Goal: Information Seeking & Learning: Check status

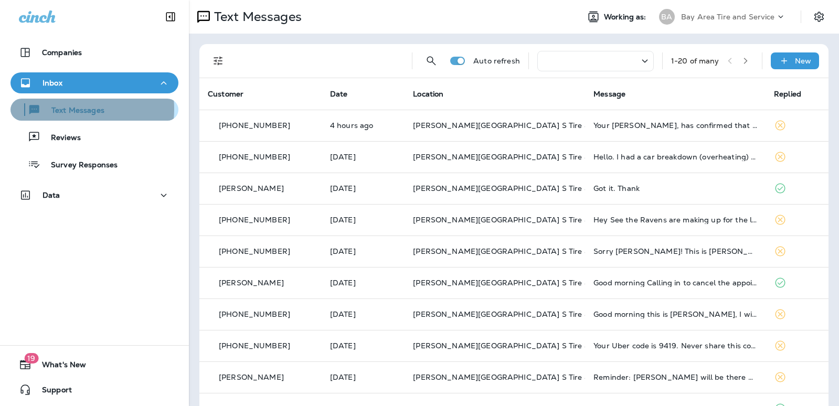
click at [68, 109] on p "Text Messages" at bounding box center [73, 111] width 64 height 10
click at [71, 105] on div "Text Messages" at bounding box center [60, 110] width 90 height 16
click at [78, 118] on button "Text Messages" at bounding box center [94, 110] width 168 height 22
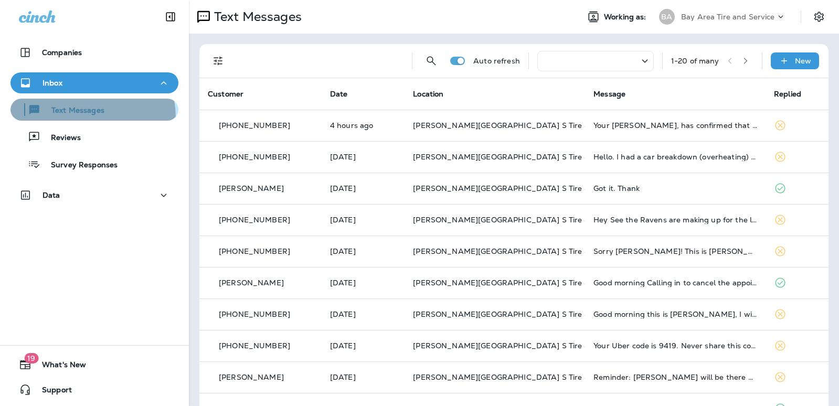
click at [78, 118] on button "Text Messages" at bounding box center [94, 110] width 168 height 22
click at [78, 117] on div "Text Messages" at bounding box center [60, 110] width 90 height 16
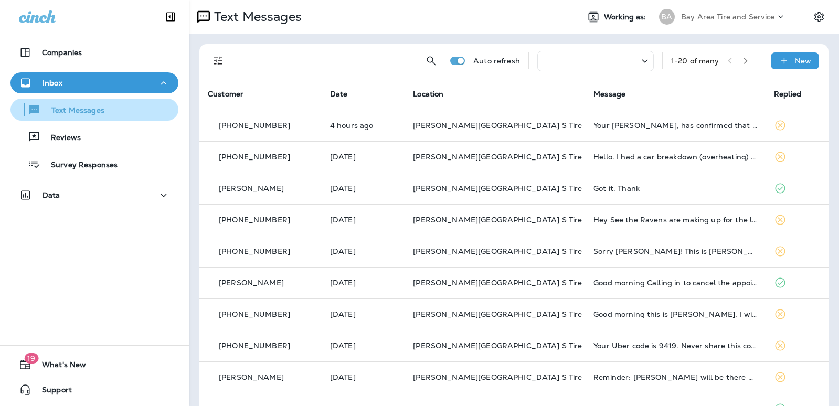
click at [78, 117] on div "Text Messages" at bounding box center [60, 110] width 90 height 16
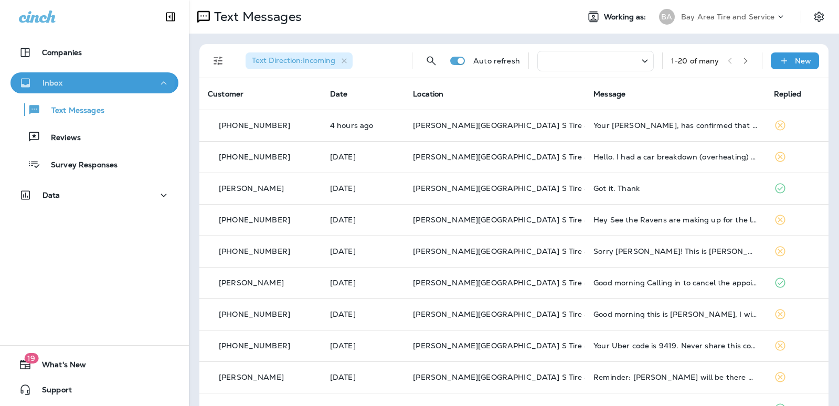
click at [58, 80] on p "Inbox" at bounding box center [53, 83] width 20 height 8
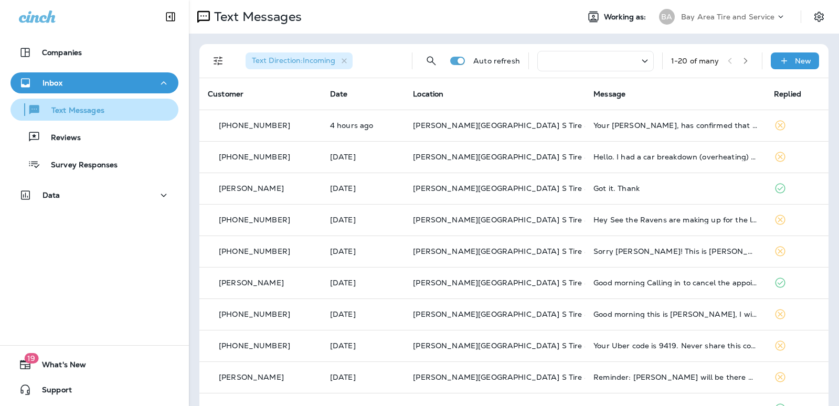
click at [72, 112] on p "Text Messages" at bounding box center [73, 111] width 64 height 10
click at [73, 115] on p "Text Messages" at bounding box center [73, 111] width 64 height 10
click at [35, 104] on icon "button" at bounding box center [34, 109] width 13 height 13
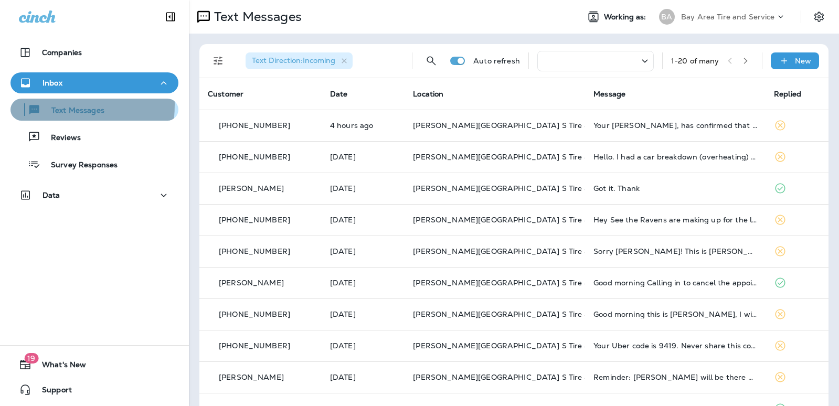
click at [35, 104] on icon "button" at bounding box center [34, 109] width 13 height 13
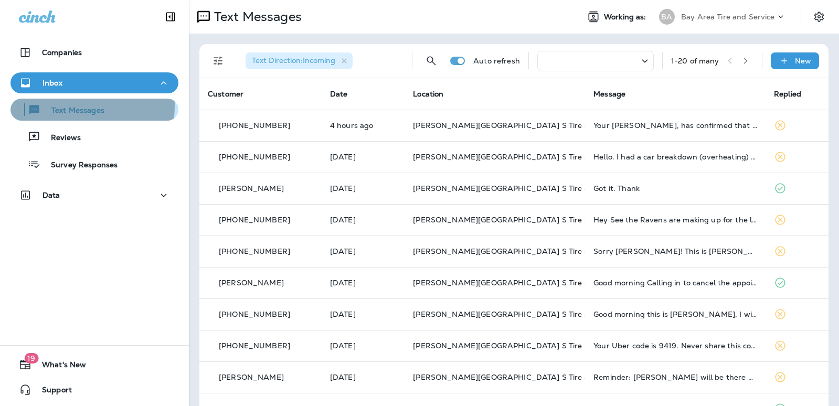
click at [35, 104] on icon "button" at bounding box center [34, 109] width 13 height 13
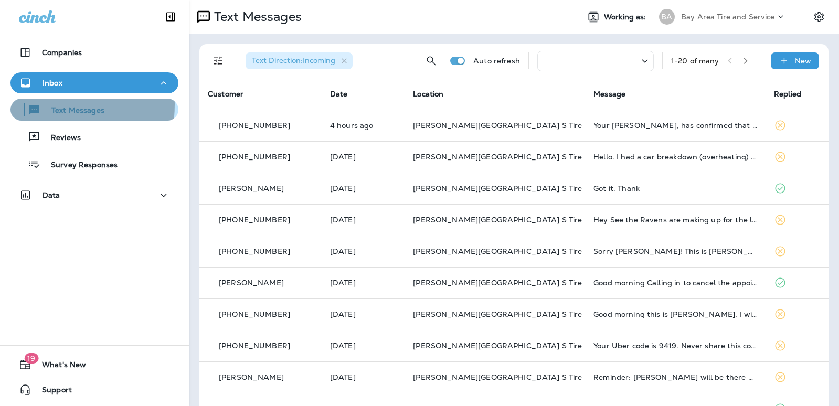
click at [35, 104] on icon "button" at bounding box center [34, 109] width 13 height 13
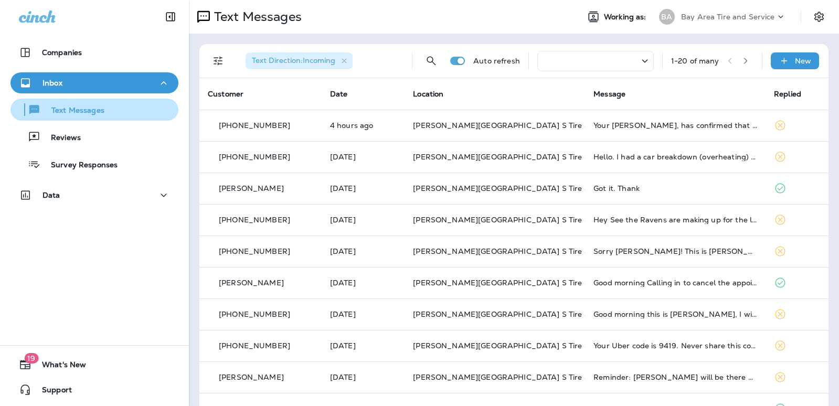
click at [35, 104] on icon "button" at bounding box center [34, 109] width 13 height 13
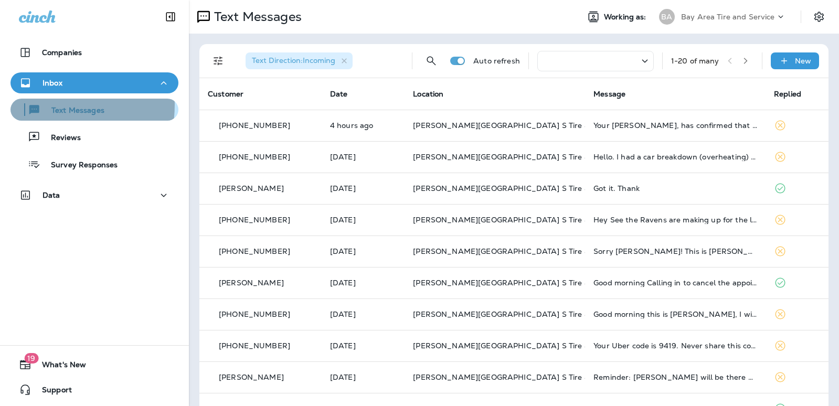
click at [35, 104] on icon "button" at bounding box center [34, 109] width 13 height 13
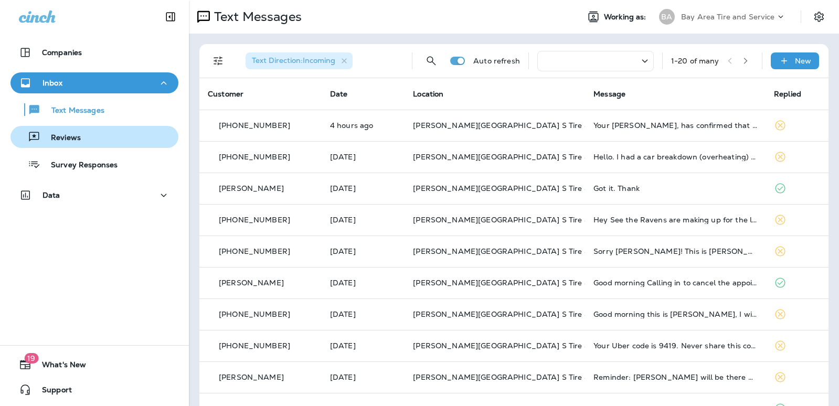
click at [64, 135] on p "Reviews" at bounding box center [60, 138] width 40 height 10
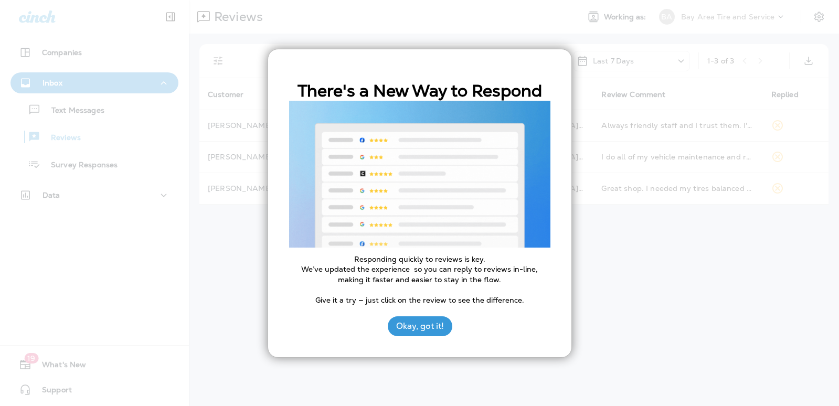
click at [408, 329] on button "Okay, got it!" at bounding box center [420, 326] width 65 height 20
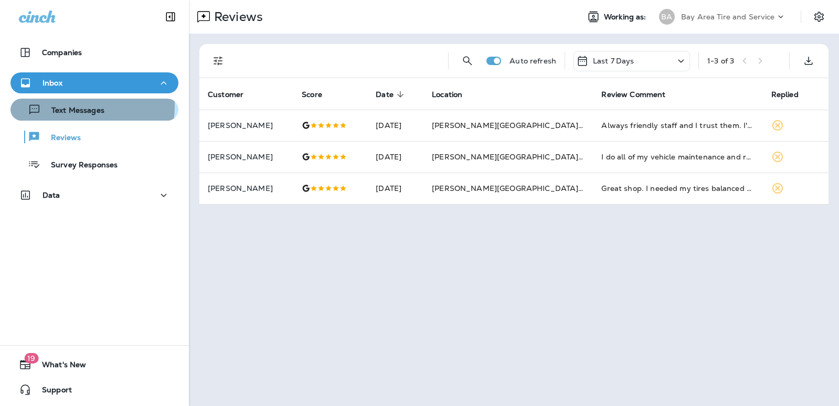
click at [75, 107] on p "Text Messages" at bounding box center [73, 111] width 64 height 10
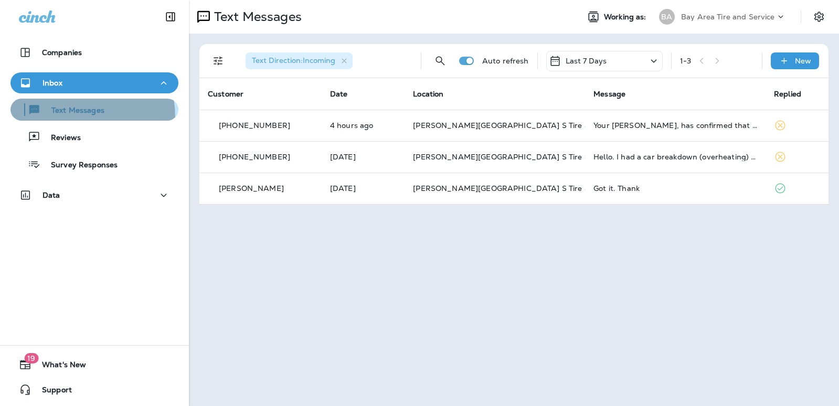
click at [47, 118] on button "Text Messages" at bounding box center [94, 110] width 168 height 22
click at [68, 116] on div "Text Messages" at bounding box center [60, 110] width 90 height 16
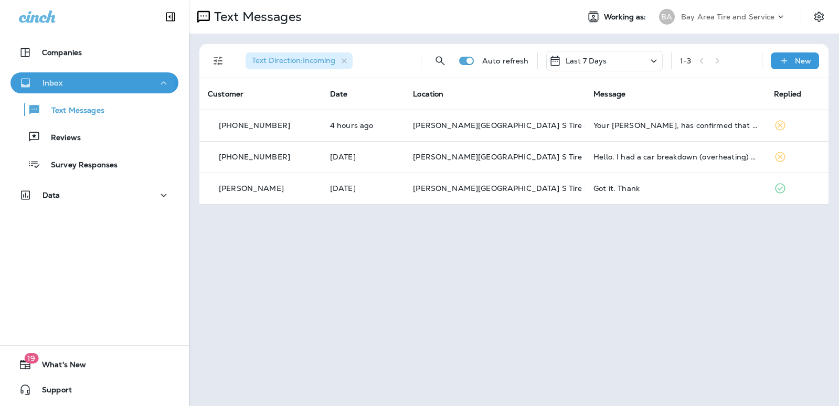
click at [59, 81] on p "Inbox" at bounding box center [53, 83] width 20 height 8
click at [57, 87] on p "Inbox" at bounding box center [53, 83] width 20 height 8
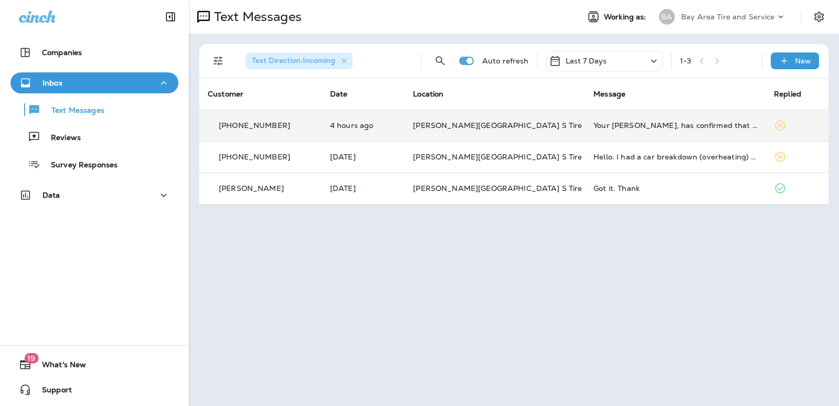
drag, startPoint x: 269, startPoint y: 61, endPoint x: 289, endPoint y: 113, distance: 56.1
click at [289, 113] on div "Text Direction : Incoming Auto refresh Last 7 Days 1 - 3 New Customer Date Loca…" at bounding box center [513, 124] width 629 height 161
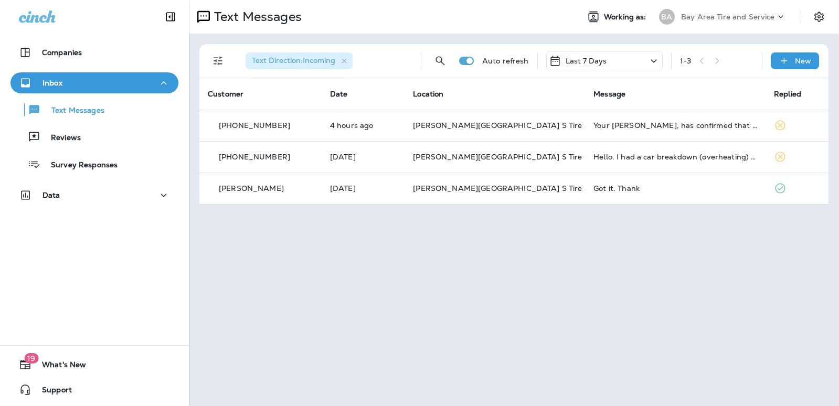
click at [290, 108] on th "Customer" at bounding box center [260, 93] width 122 height 31
click at [290, 99] on th "Customer" at bounding box center [260, 93] width 122 height 31
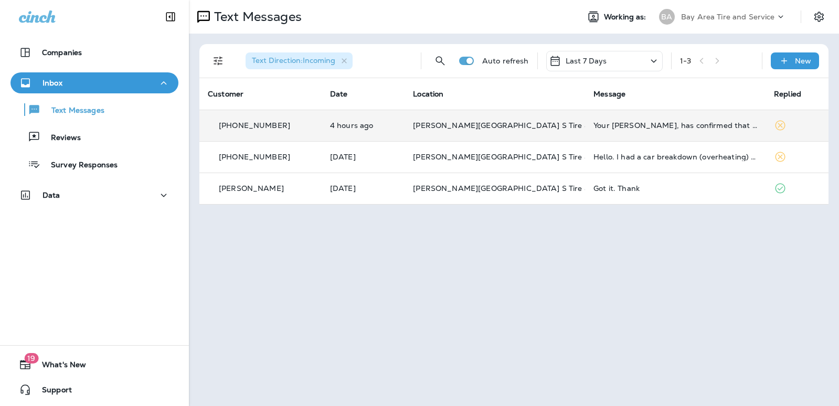
click at [299, 133] on td "[PHONE_NUMBER]" at bounding box center [260, 125] width 122 height 31
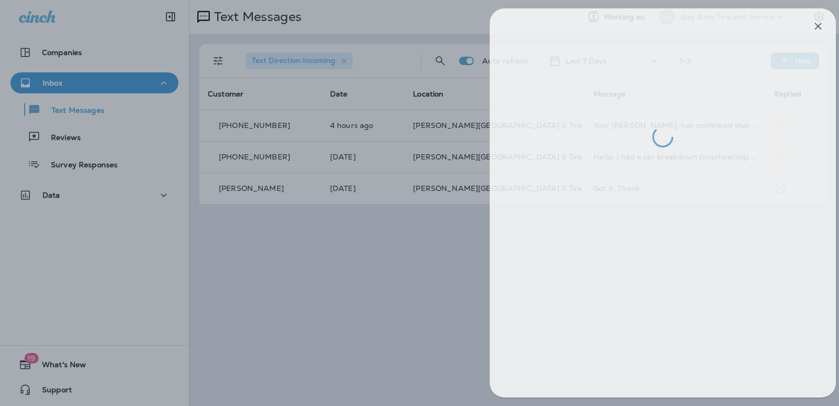
click at [198, 274] on div at bounding box center [429, 203] width 839 height 406
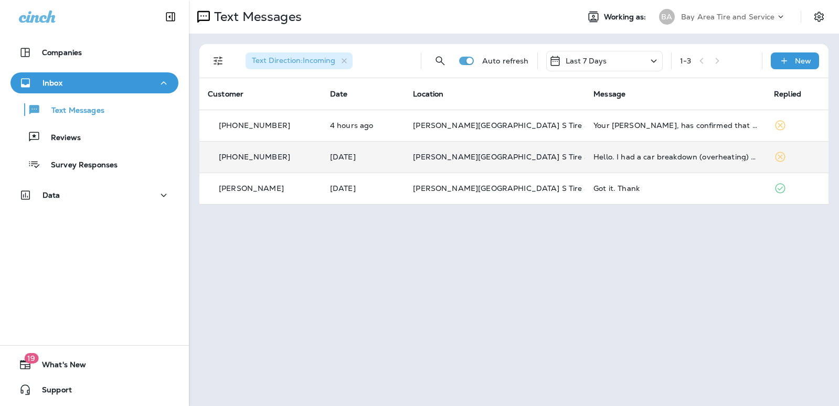
click at [303, 167] on td "[PHONE_NUMBER]" at bounding box center [260, 156] width 122 height 31
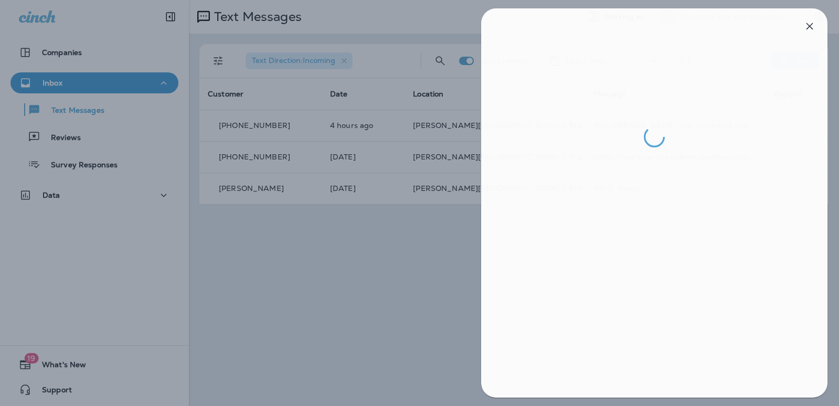
click at [297, 231] on div at bounding box center [421, 203] width 839 height 406
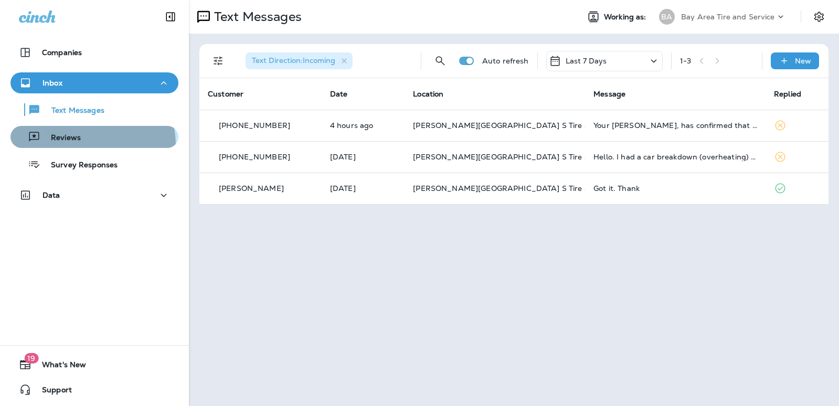
click at [74, 146] on button "Reviews" at bounding box center [94, 137] width 168 height 22
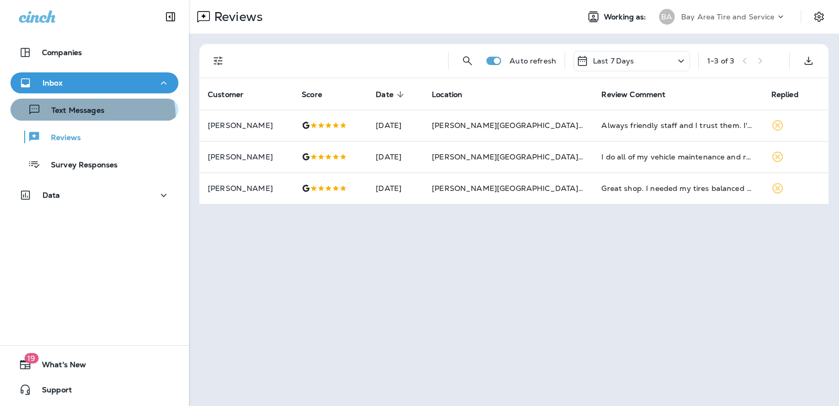
click at [79, 119] on button "Text Messages" at bounding box center [94, 110] width 168 height 22
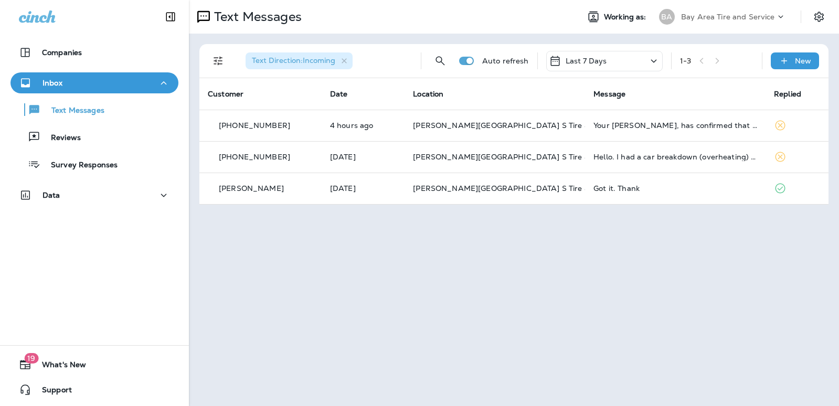
click at [336, 63] on span "Text Direction : Incoming" at bounding box center [294, 60] width 96 height 9
click at [348, 59] on icon "button" at bounding box center [344, 61] width 9 height 9
